Goal: Task Accomplishment & Management: Use online tool/utility

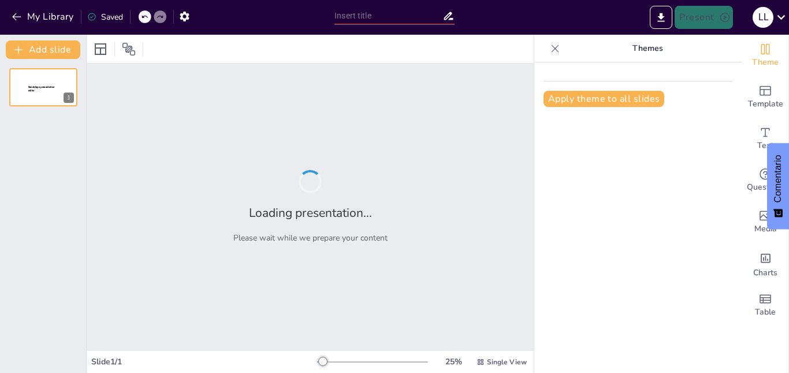
type input "Evolución Histórica de [GEOGRAPHIC_DATA]: Desde la Época Precolombina hasta la …"
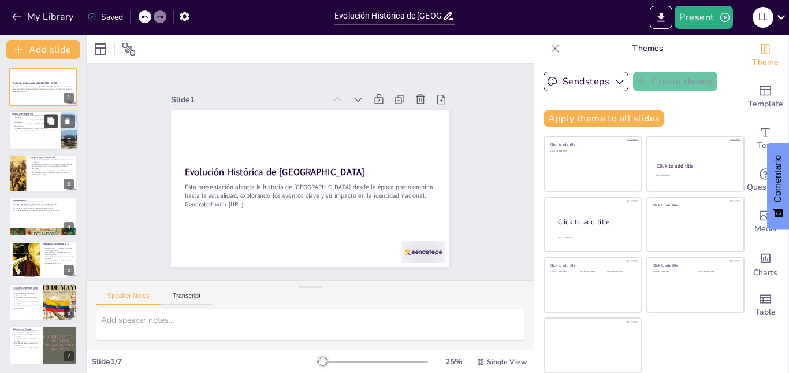
click at [47, 120] on icon at bounding box center [51, 121] width 8 height 8
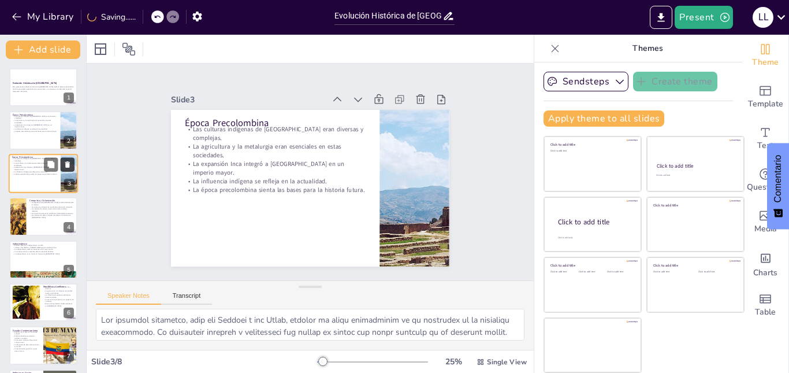
click at [68, 162] on icon at bounding box center [67, 164] width 5 height 6
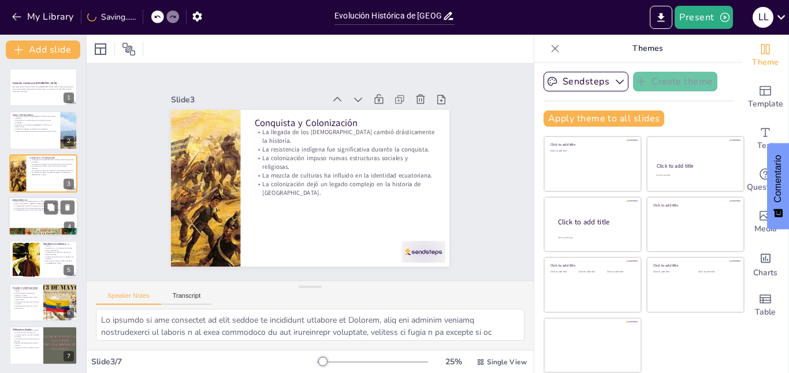
click at [35, 207] on p "La construcción de un estado soberano presentó desafíos." at bounding box center [43, 208] width 62 height 2
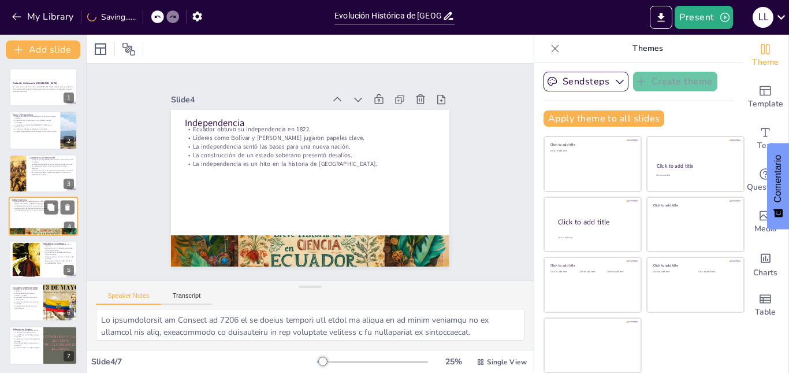
scroll to position [1, 0]
click at [33, 260] on div at bounding box center [25, 258] width 53 height 35
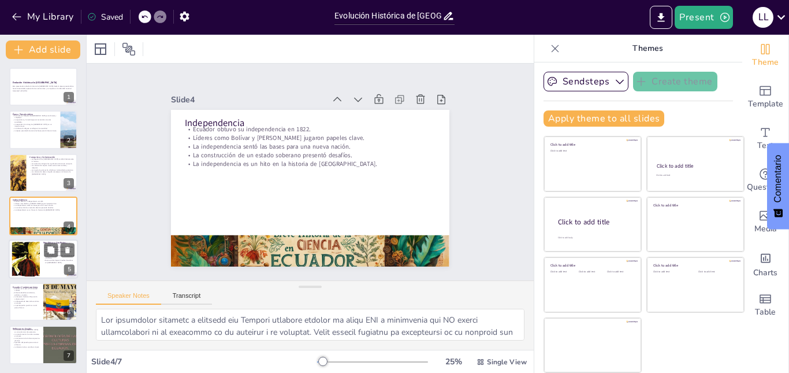
scroll to position [1, 0]
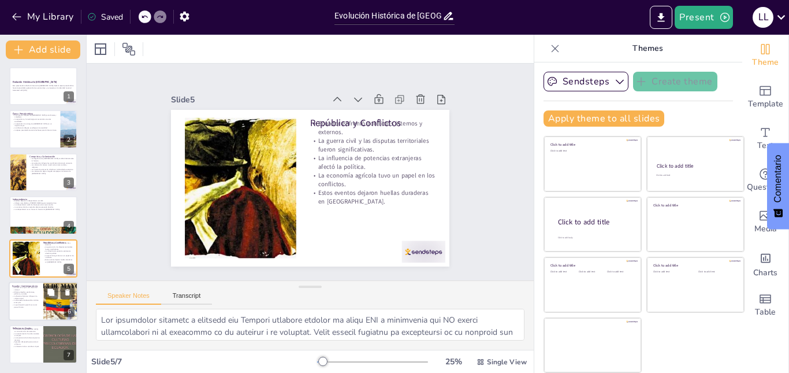
click at [37, 312] on div at bounding box center [43, 300] width 69 height 39
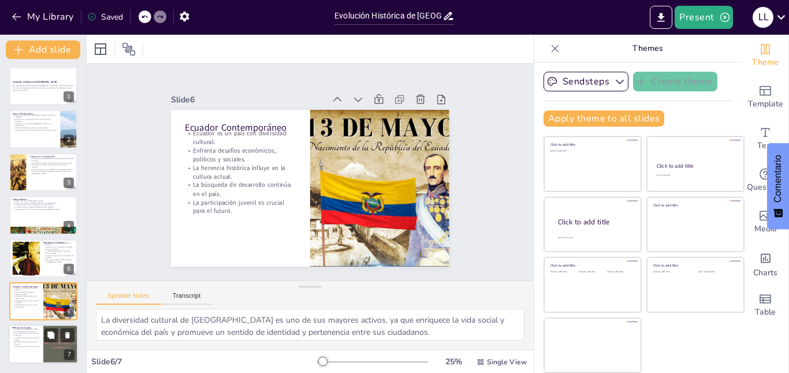
click at [37, 343] on p "Aprender del pasado para construir el futuro." at bounding box center [26, 343] width 28 height 4
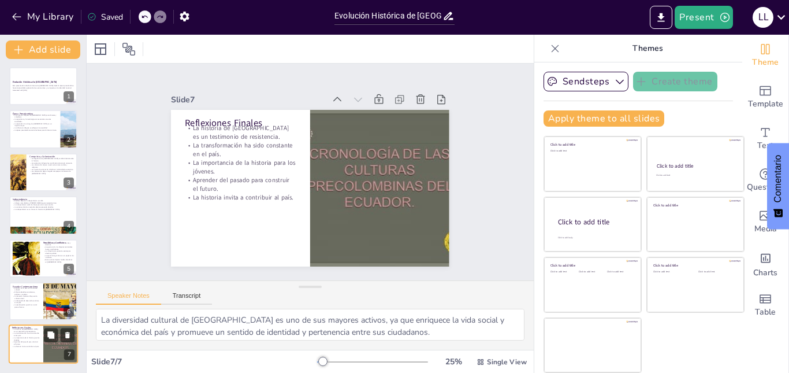
type textarea "La resistencia del pueblo ecuatoriano a lo largo de su historia es un elemento …"
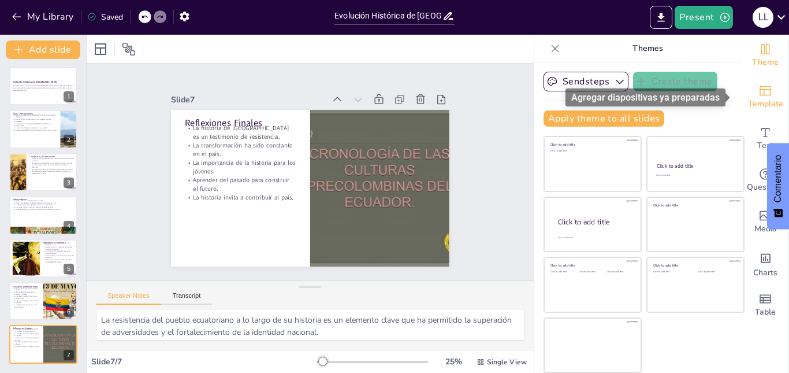
click at [766, 98] on span "Template" at bounding box center [765, 104] width 35 height 13
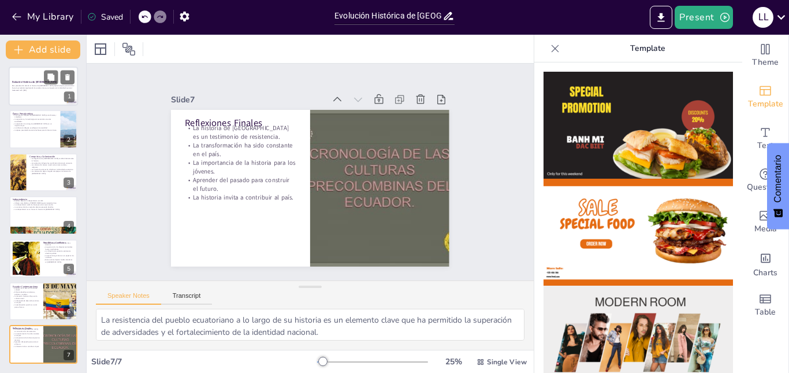
click at [21, 83] on strong "Evolución Histórica de [GEOGRAPHIC_DATA]" at bounding box center [34, 81] width 45 height 3
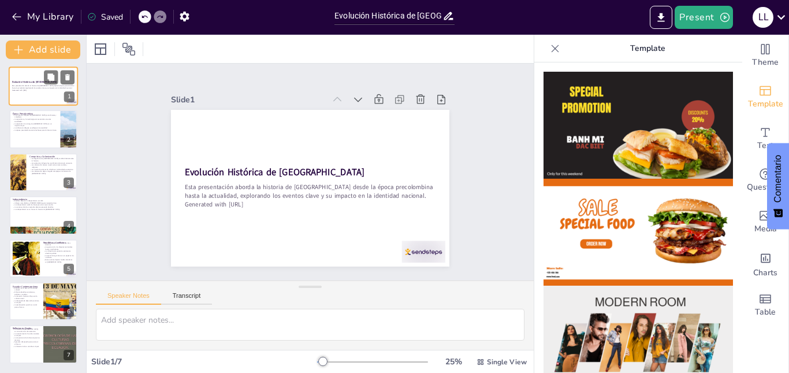
scroll to position [0, 0]
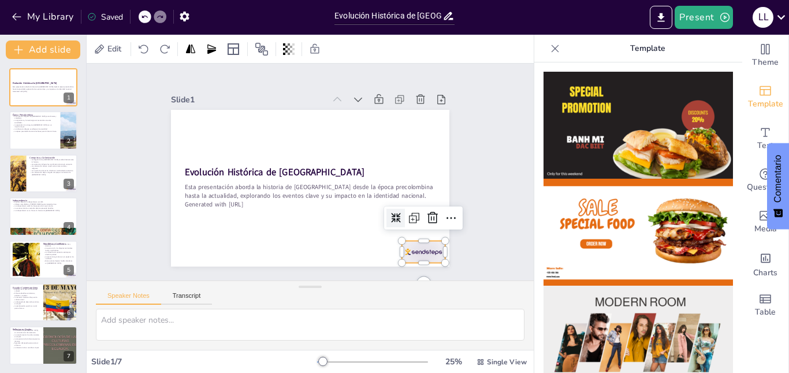
click at [210, 246] on div at bounding box center [192, 243] width 38 height 49
click at [341, 292] on icon at bounding box center [331, 301] width 19 height 19
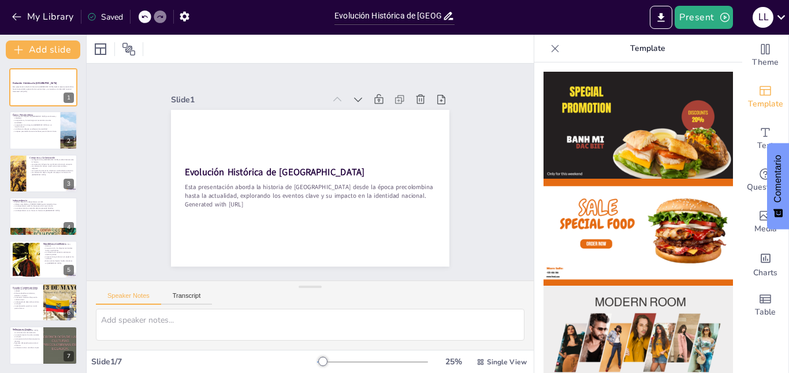
click at [788, 254] on div "Theme Template Text Questions Media Charts Table" at bounding box center [765, 204] width 47 height 338
click at [28, 128] on p "La influencia indígena se refleja en la actualidad." at bounding box center [34, 129] width 45 height 2
type textarea "Lor ipsumdol sitametco, adip eli Seddoei t inc Utlab, etdolor ma aliqu enimadmi…"
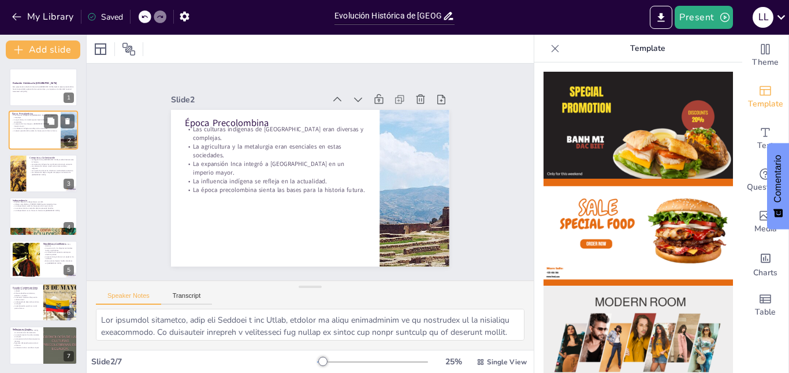
click at [28, 149] on div "Época Precolombina Las culturas indígenas de [GEOGRAPHIC_DATA] eran diversas y …" at bounding box center [43, 130] width 69 height 39
